Goal: Find specific page/section: Find specific page/section

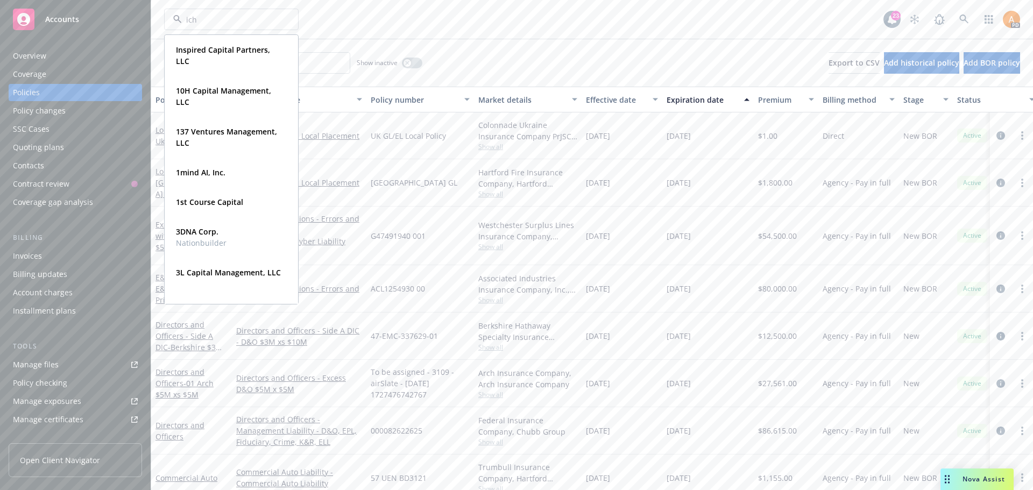
type input "ichi"
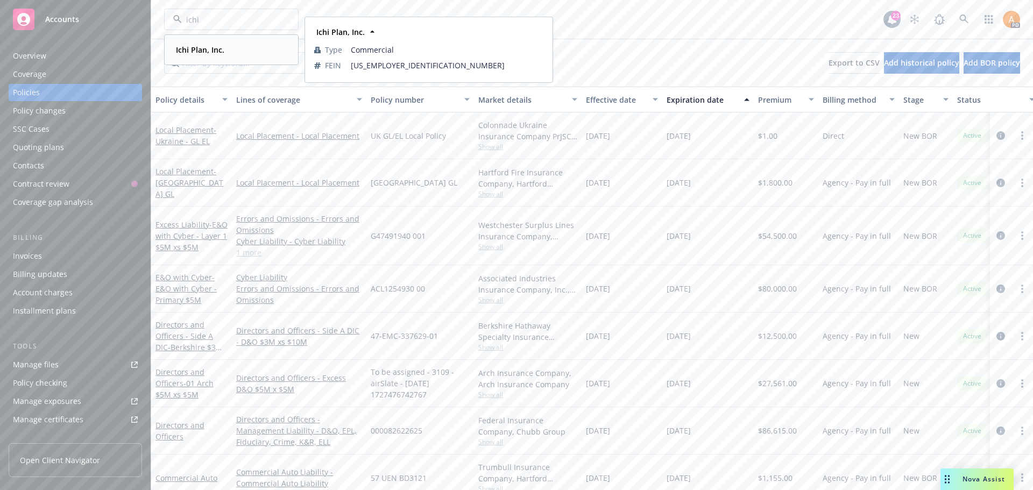
click at [199, 54] on strong "Ichi Plan, Inc." at bounding box center [200, 50] width 48 height 10
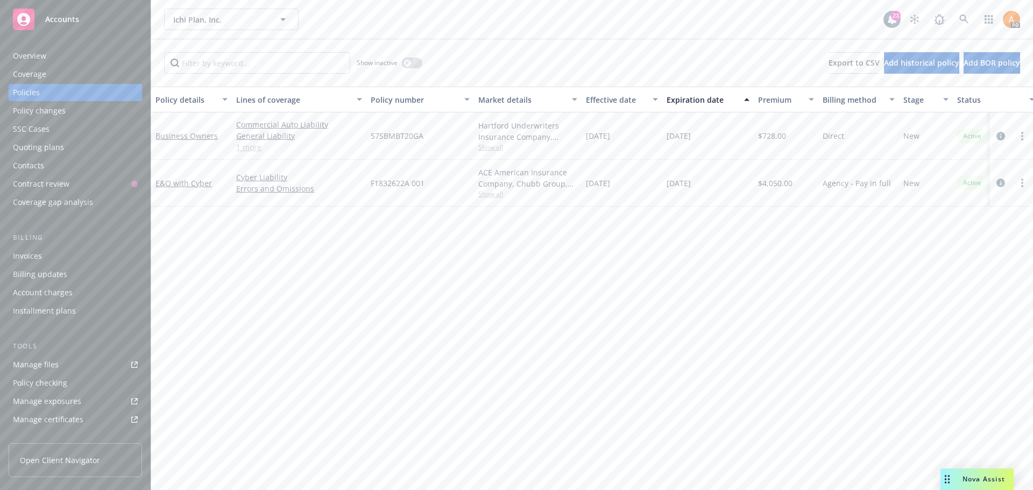
click at [37, 57] on div "Overview" at bounding box center [29, 55] width 33 height 17
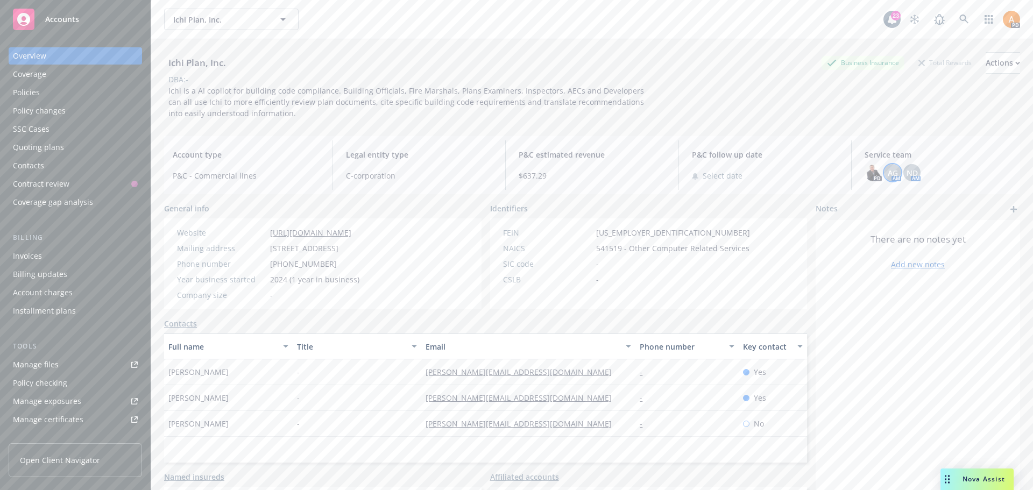
click at [888, 174] on span "AG" at bounding box center [893, 172] width 10 height 11
click at [907, 170] on span "ND" at bounding box center [912, 172] width 11 height 11
click at [26, 91] on div "Policies" at bounding box center [26, 92] width 27 height 17
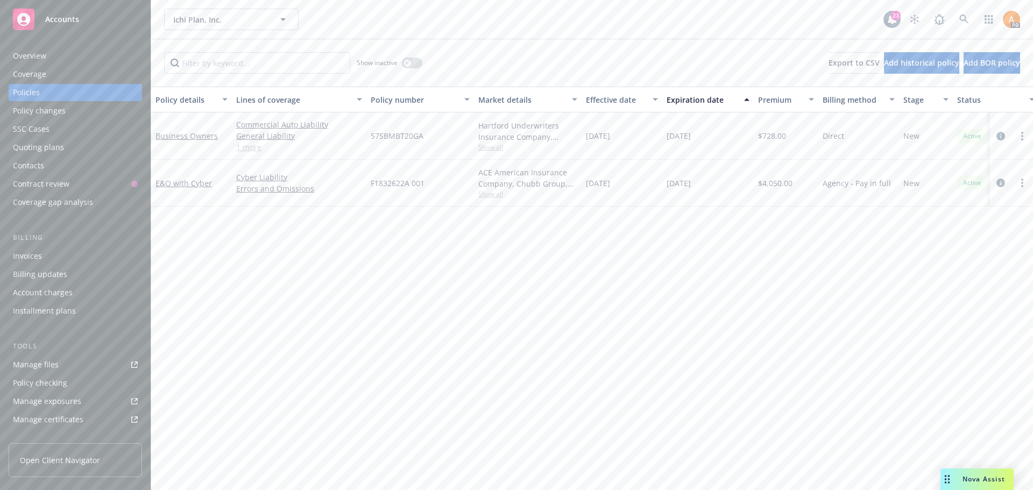
click at [246, 148] on link "1 more" at bounding box center [299, 147] width 126 height 11
click at [161, 142] on link "Business Owners" at bounding box center [187, 142] width 62 height 10
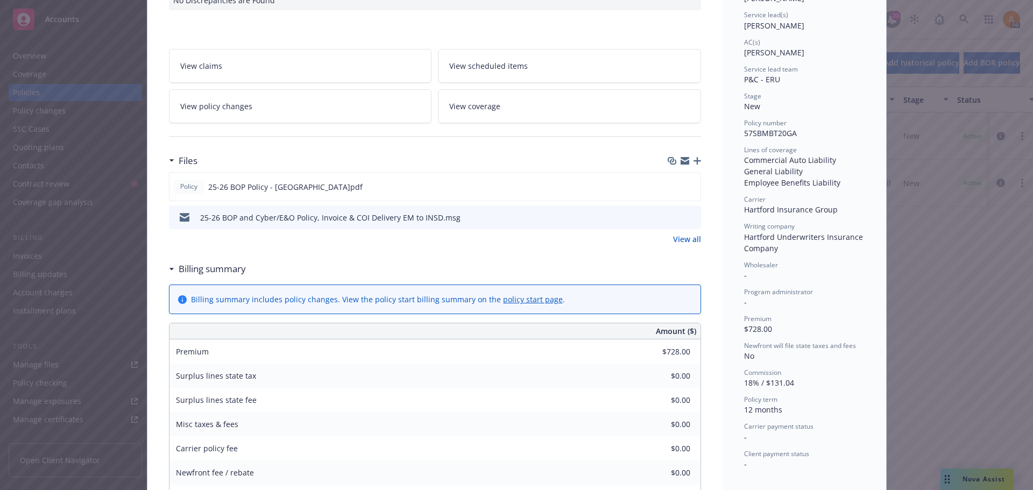
scroll to position [161, 0]
click at [688, 180] on icon "preview file" at bounding box center [691, 184] width 10 height 8
